Goal: Task Accomplishment & Management: Manage account settings

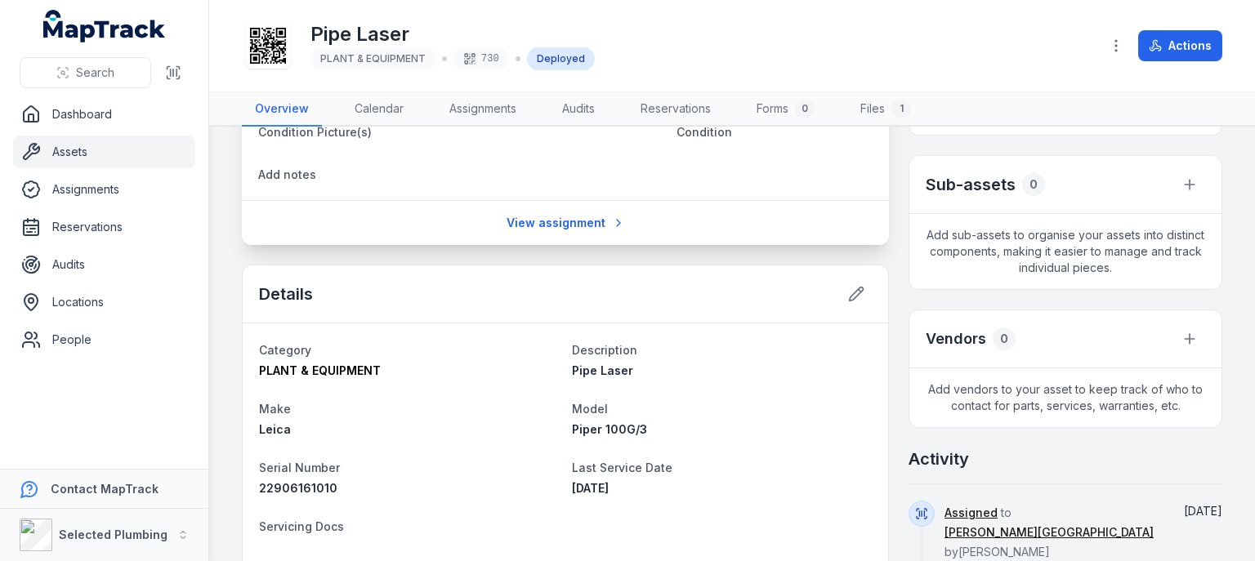
scroll to position [261, 0]
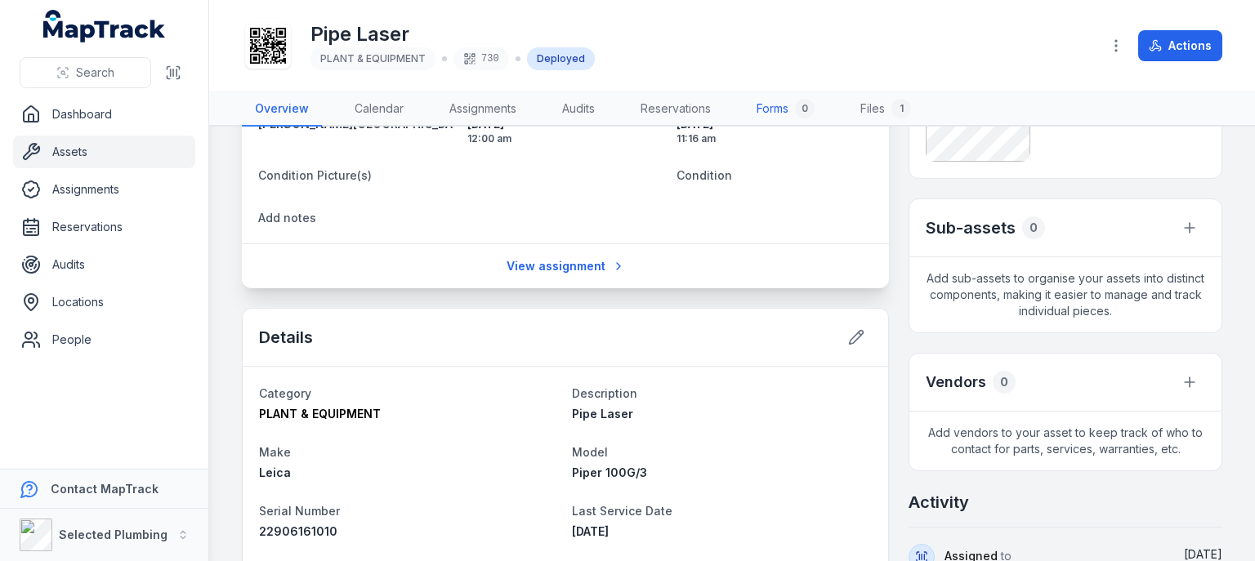
click at [787, 102] on link "Forms 0" at bounding box center [786, 109] width 84 height 34
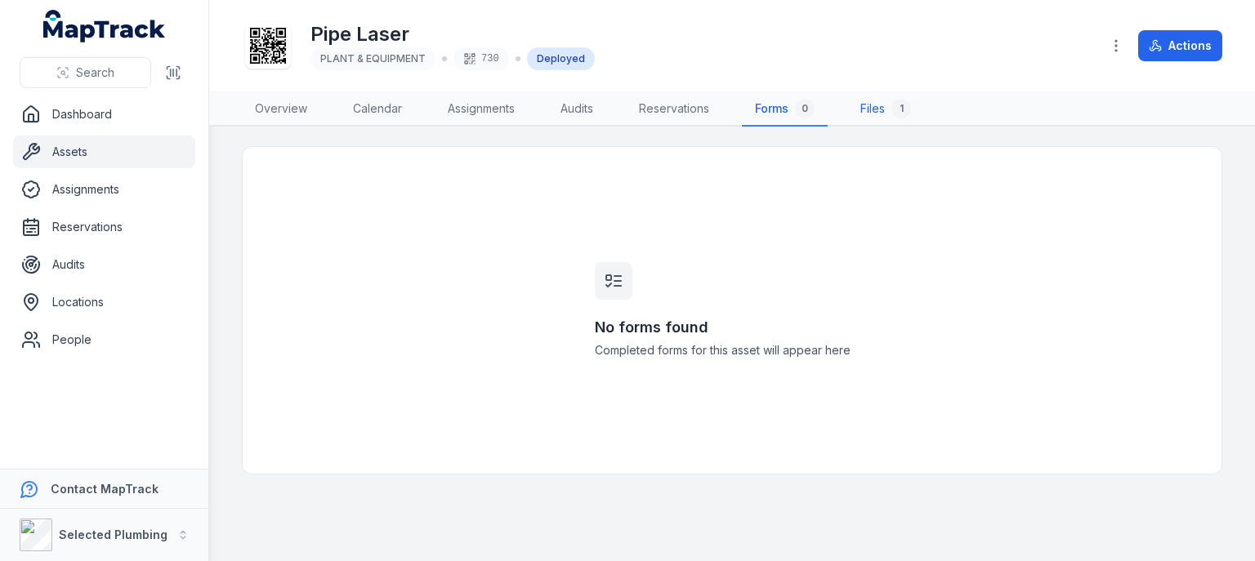
click at [883, 109] on link "Files 1" at bounding box center [885, 109] width 77 height 34
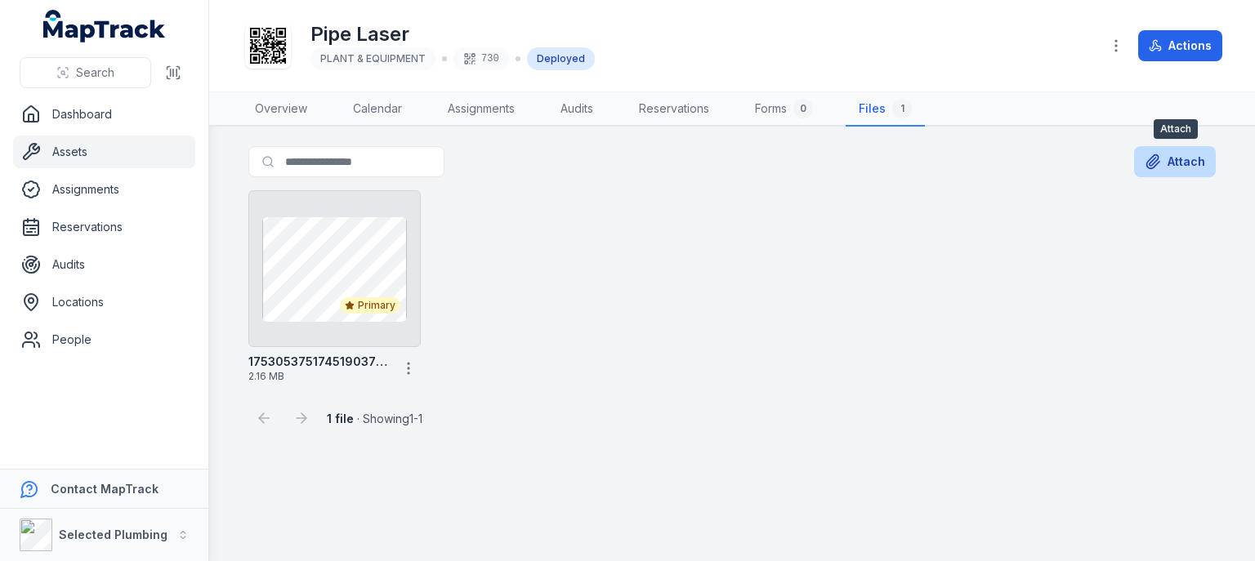
click at [1159, 158] on icon at bounding box center [1153, 162] width 13 height 14
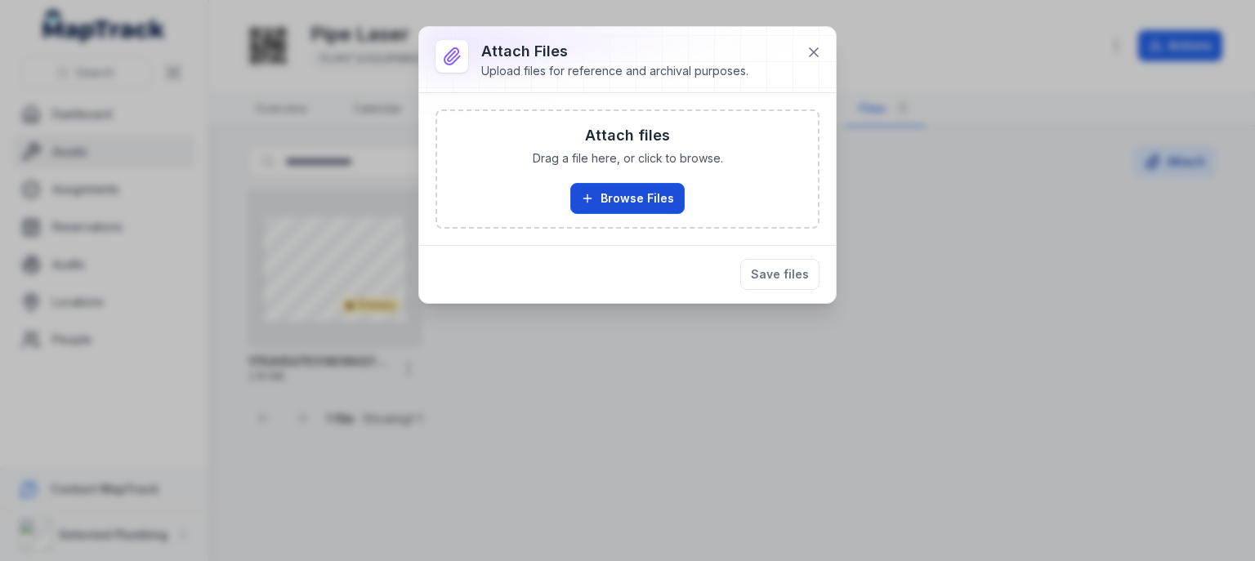
click at [590, 197] on icon "button" at bounding box center [587, 198] width 13 height 13
click at [816, 50] on icon at bounding box center [814, 52] width 8 height 8
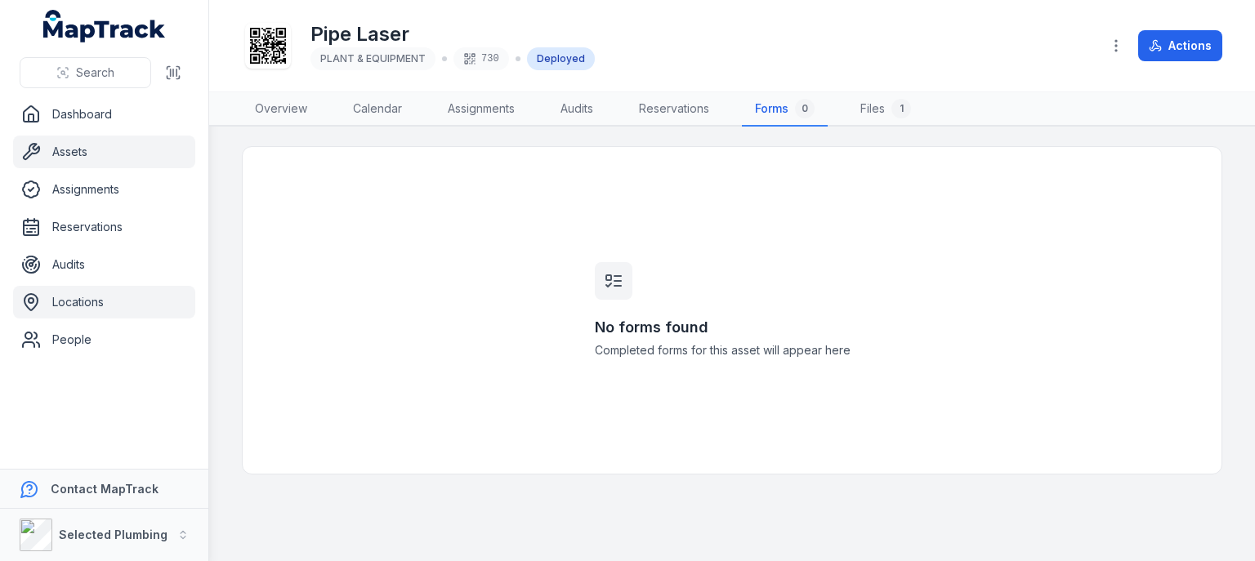
click at [97, 304] on link "Locations" at bounding box center [104, 302] width 182 height 33
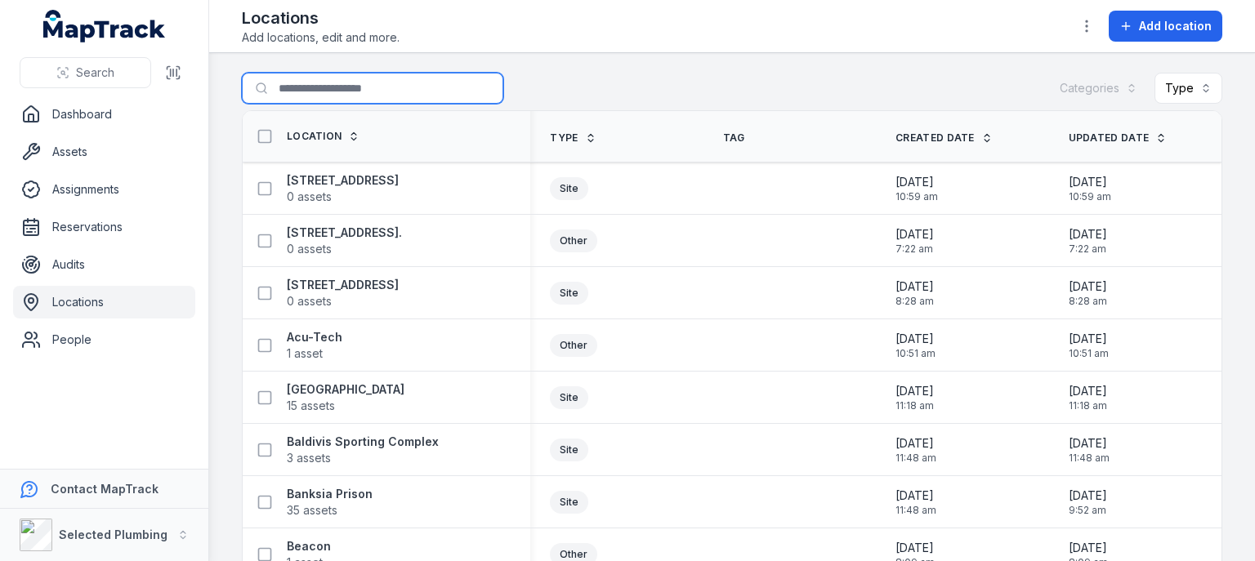
click at [304, 83] on input "Search for locations" at bounding box center [372, 88] width 261 height 31
type input "****"
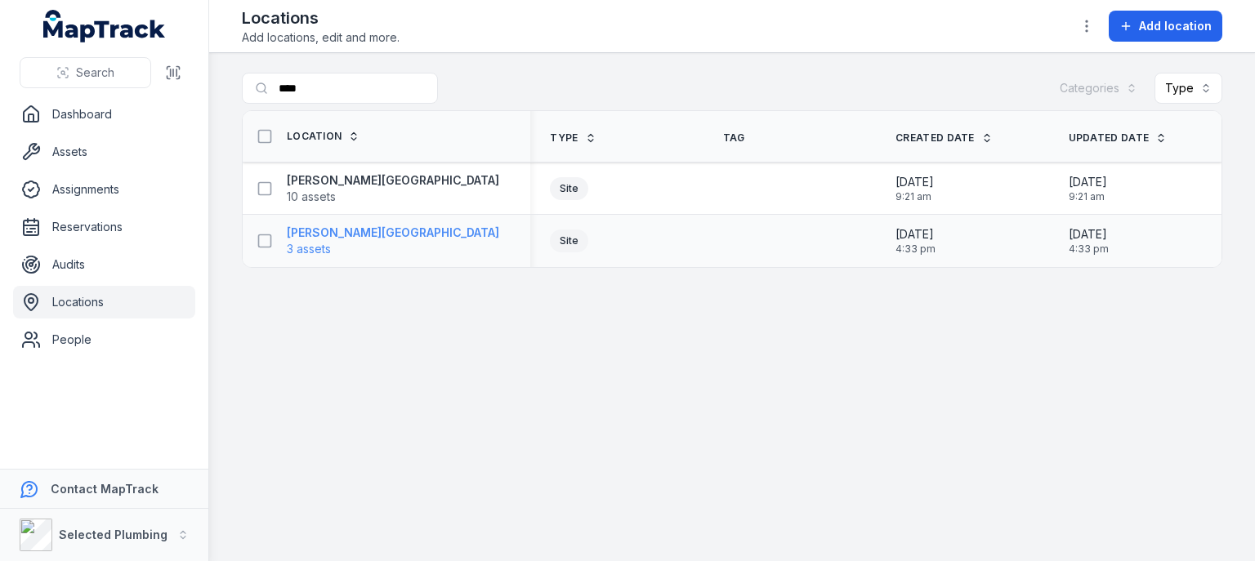
click at [344, 225] on strong "[PERSON_NAME][GEOGRAPHIC_DATA]" at bounding box center [393, 233] width 212 height 16
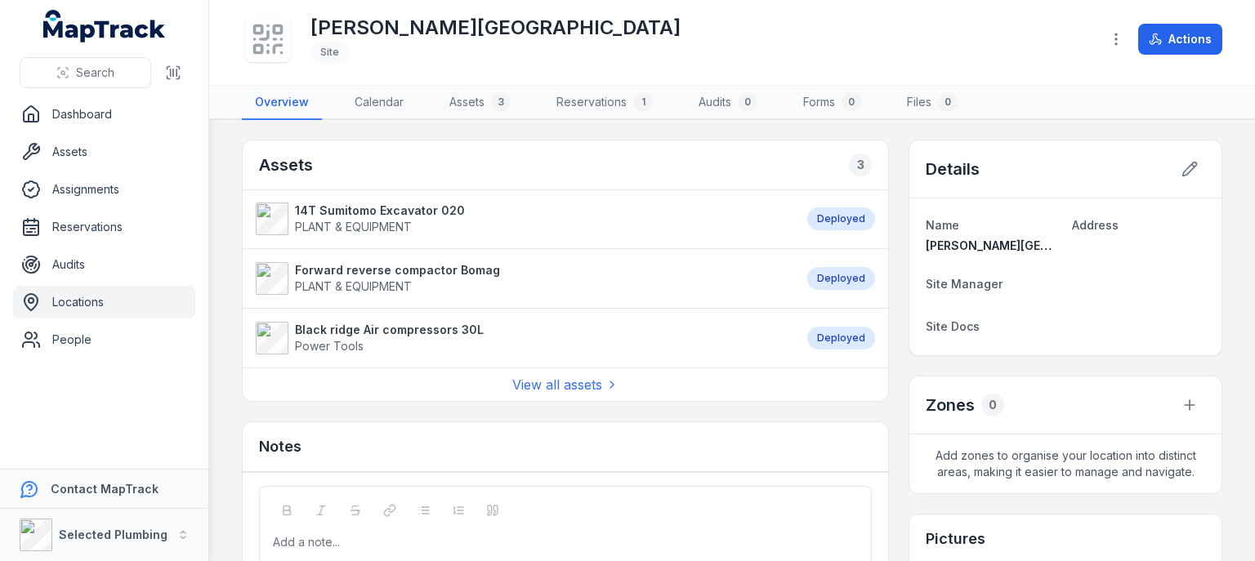
click at [84, 300] on link "Locations" at bounding box center [104, 302] width 182 height 33
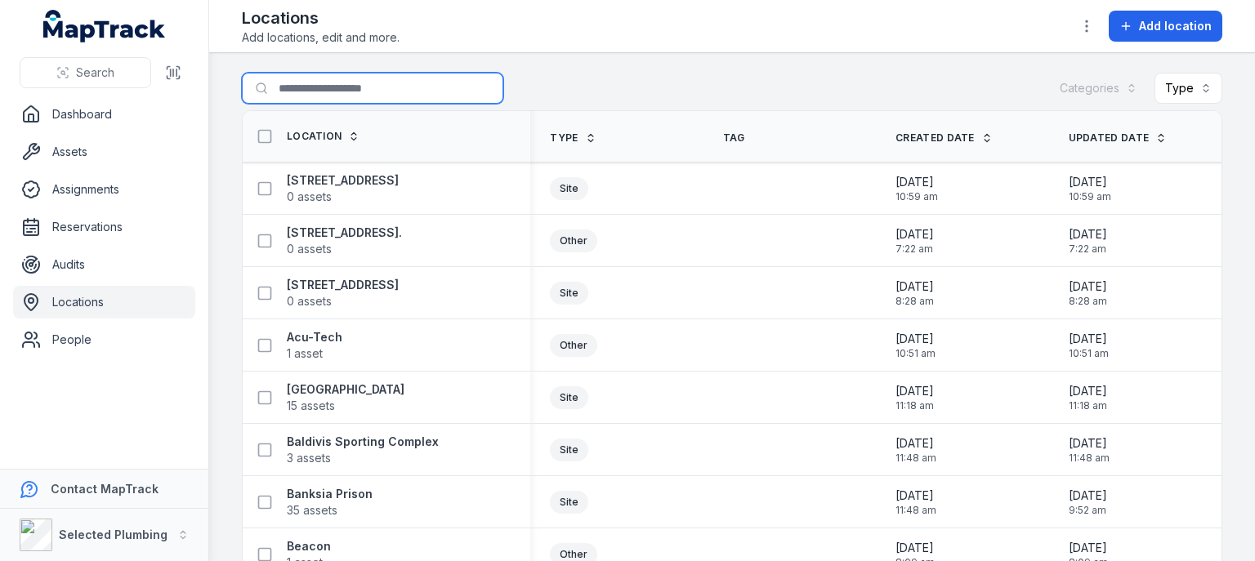
click at [315, 87] on input "Search for locations" at bounding box center [372, 88] width 261 height 31
type input "****"
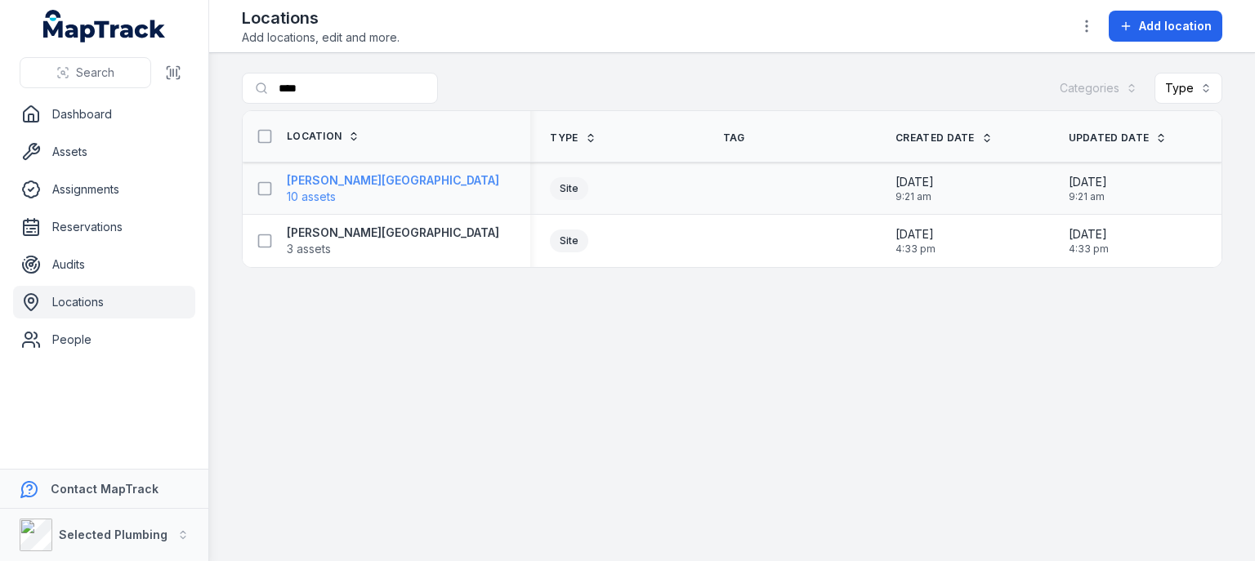
click at [334, 186] on strong "[PERSON_NAME][GEOGRAPHIC_DATA]" at bounding box center [393, 180] width 212 height 16
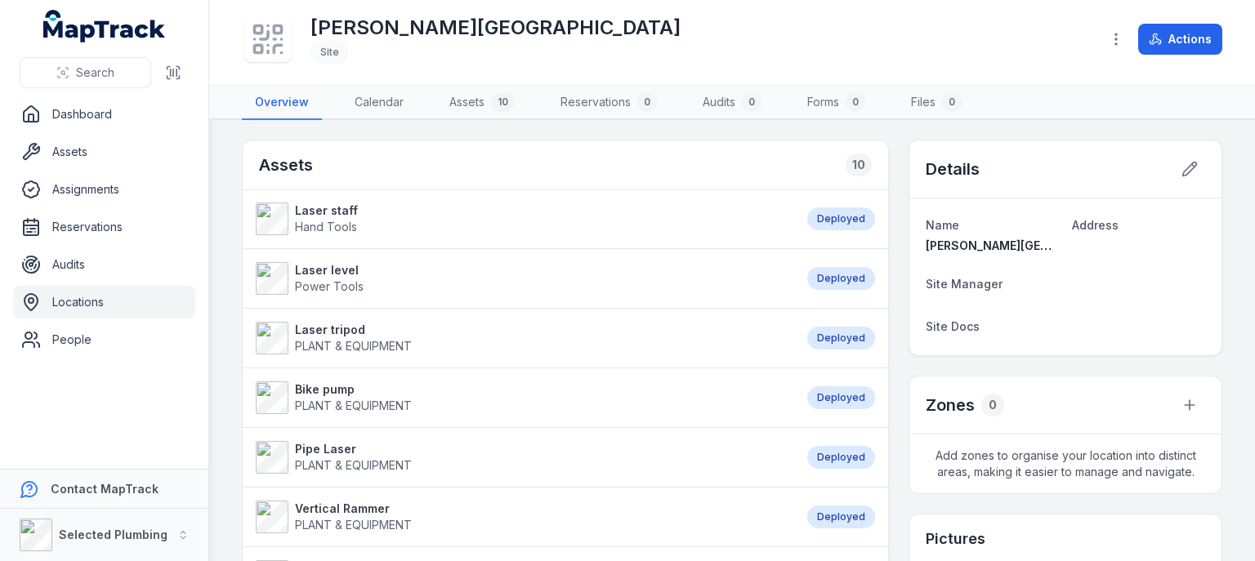
click at [428, 270] on link "Laser level Power Tools" at bounding box center [523, 278] width 535 height 33
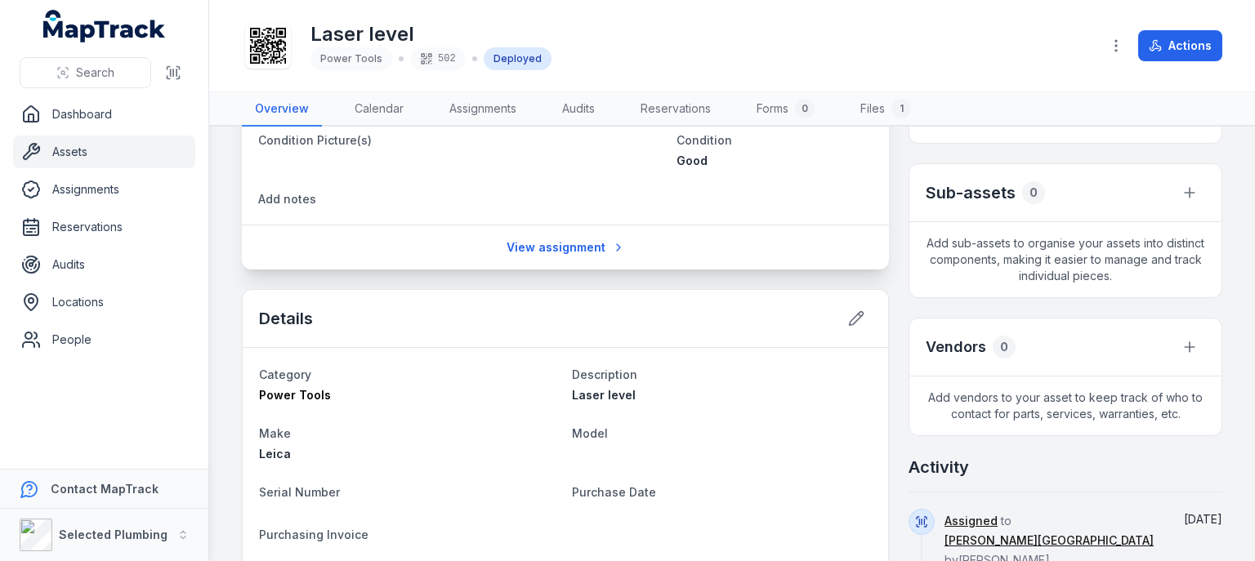
scroll to position [245, 0]
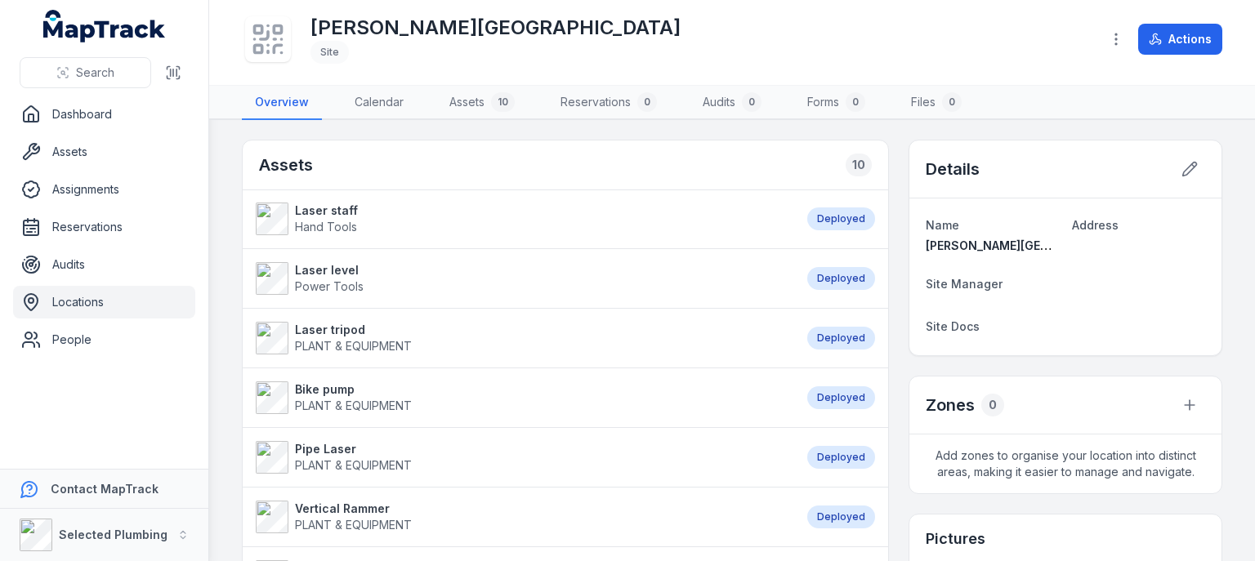
scroll to position [82, 0]
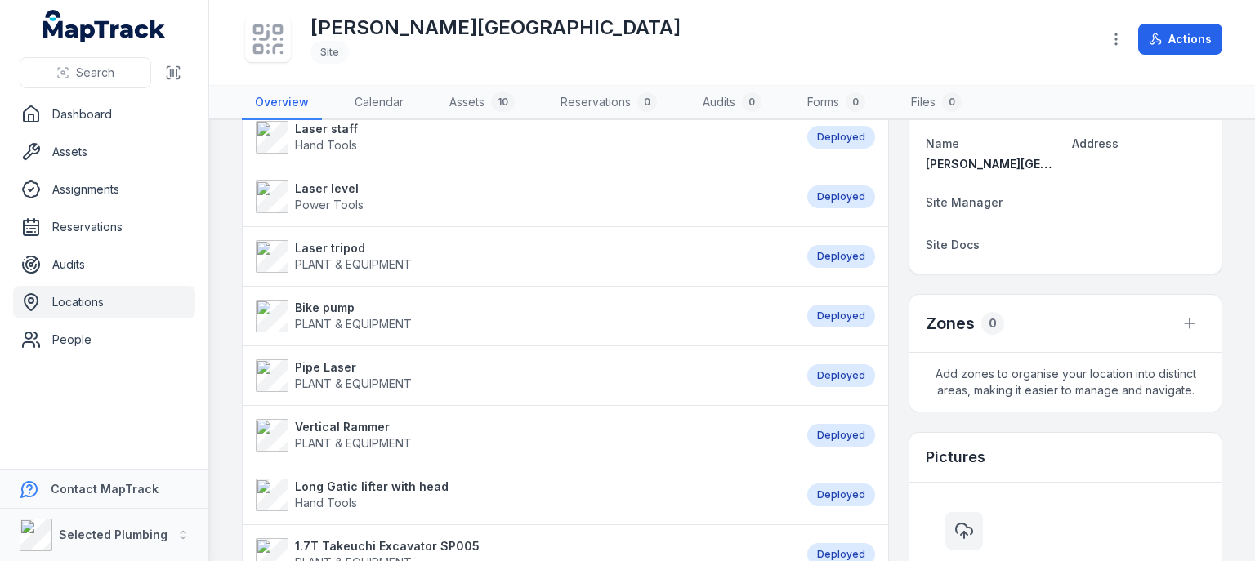
click at [360, 369] on strong "Pipe Laser" at bounding box center [353, 368] width 117 height 16
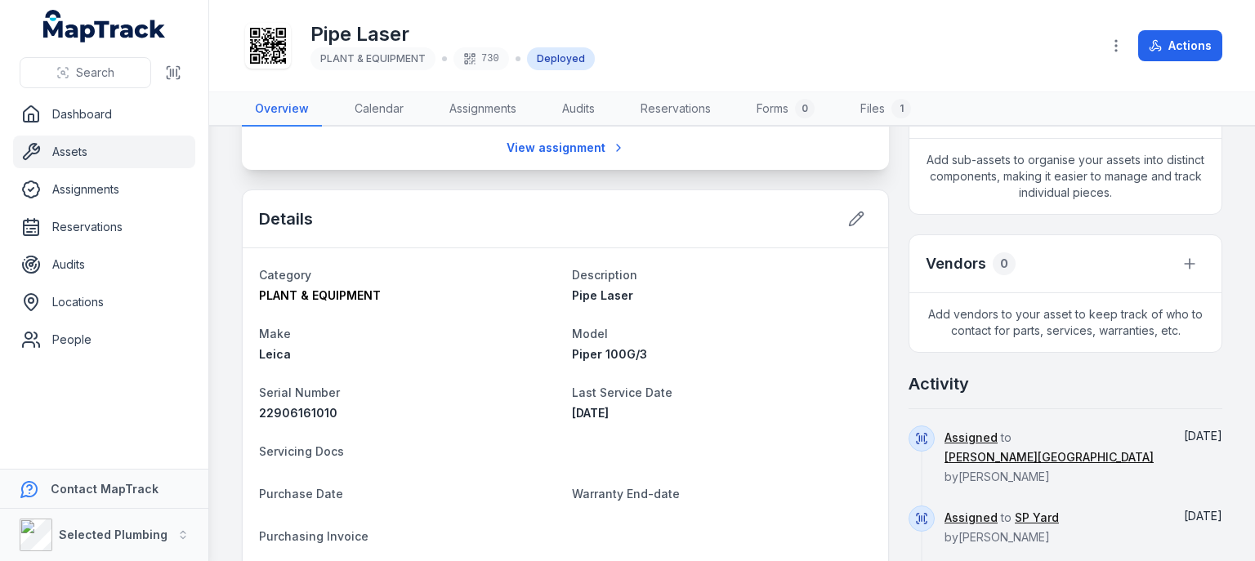
scroll to position [409, 0]
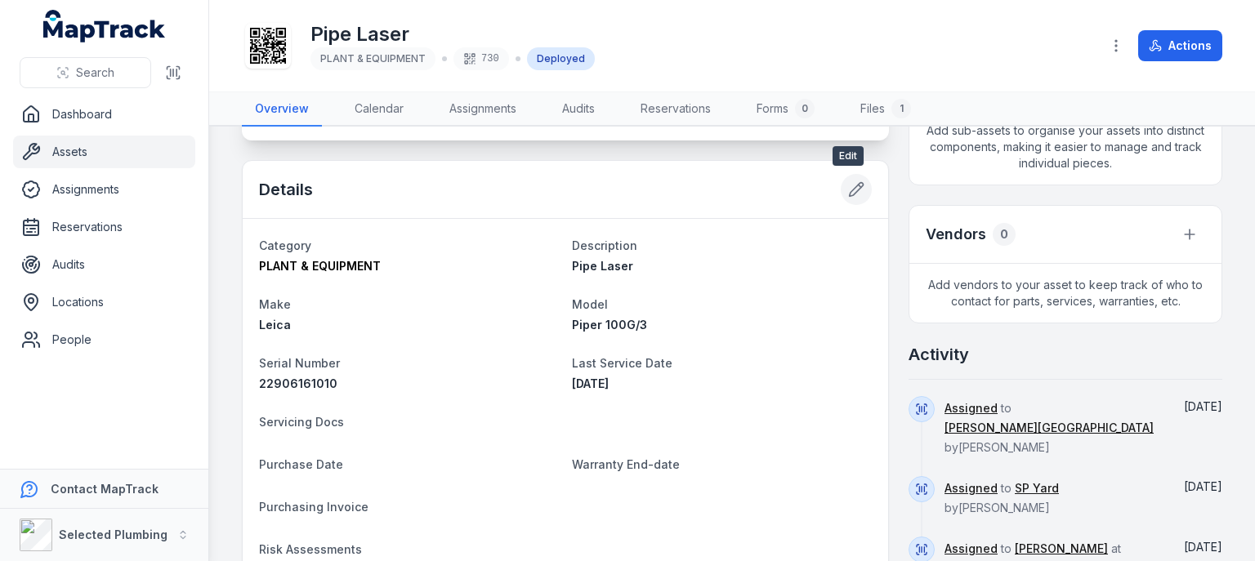
click at [848, 185] on icon at bounding box center [856, 189] width 16 height 16
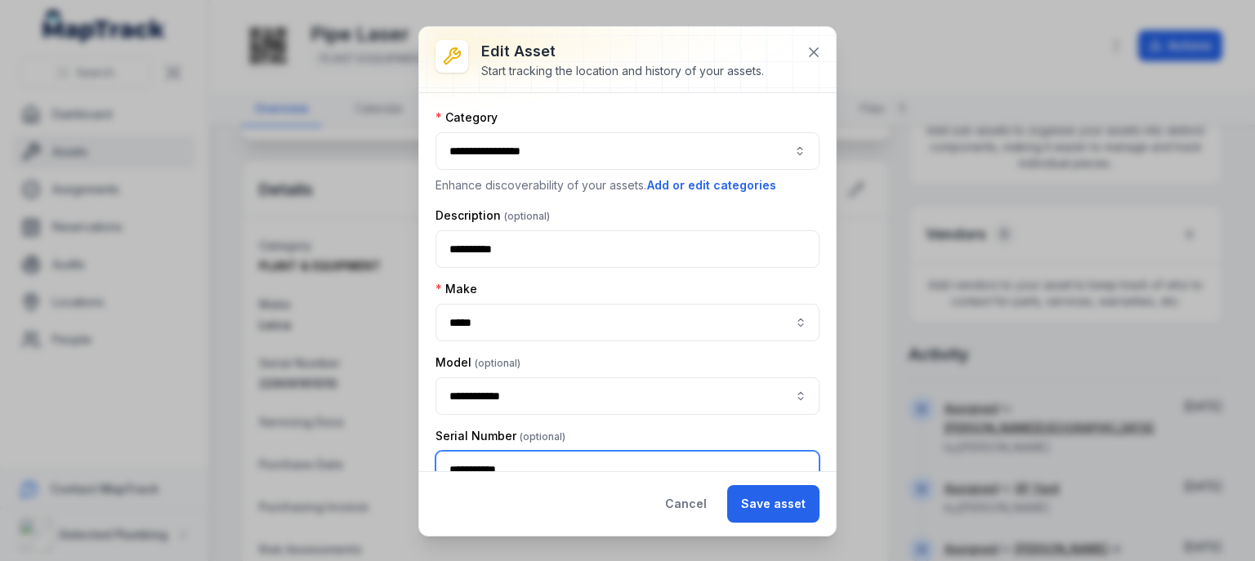
click at [533, 464] on input "**********" at bounding box center [628, 470] width 384 height 38
type input "*"
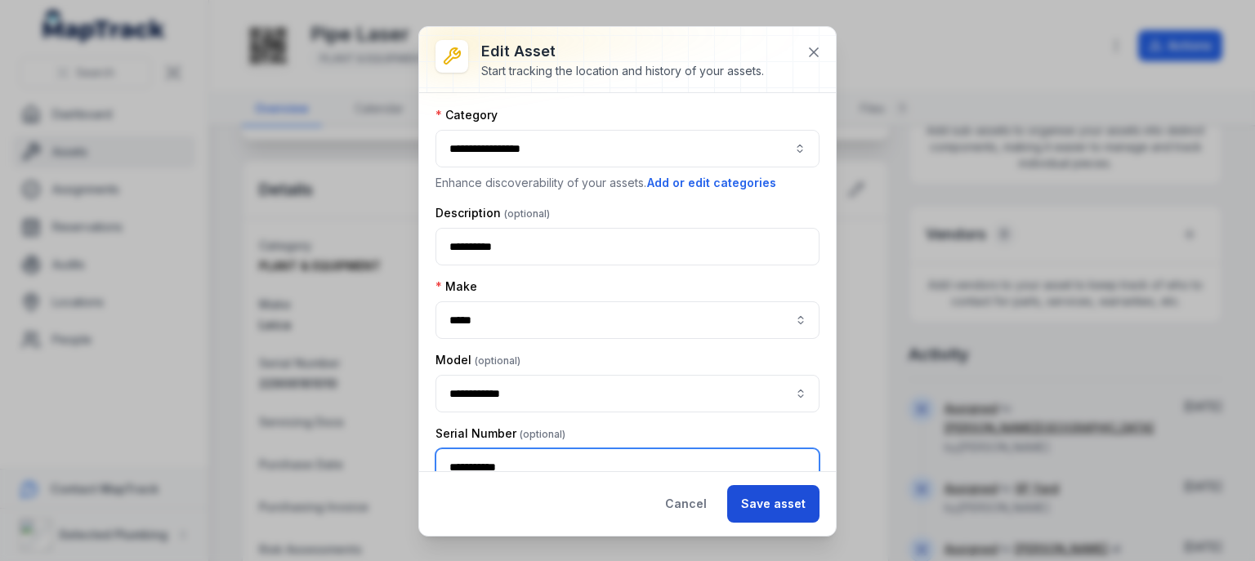
type input "**********"
click at [779, 498] on button "Save asset" at bounding box center [773, 504] width 92 height 38
